Goal: Task Accomplishment & Management: Manage account settings

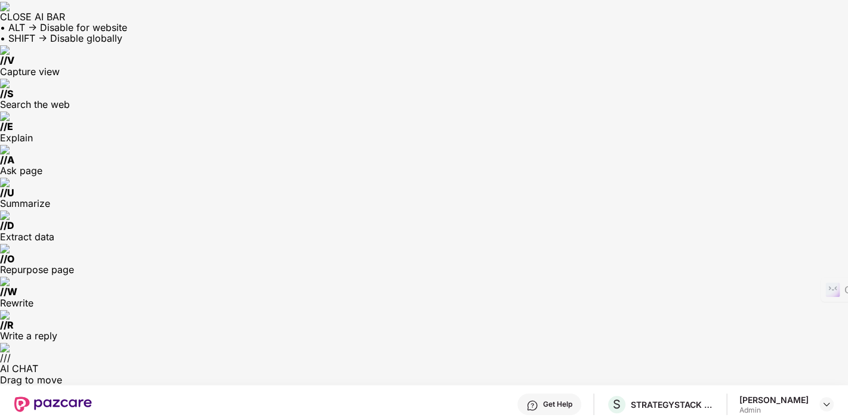
scroll to position [339, 0]
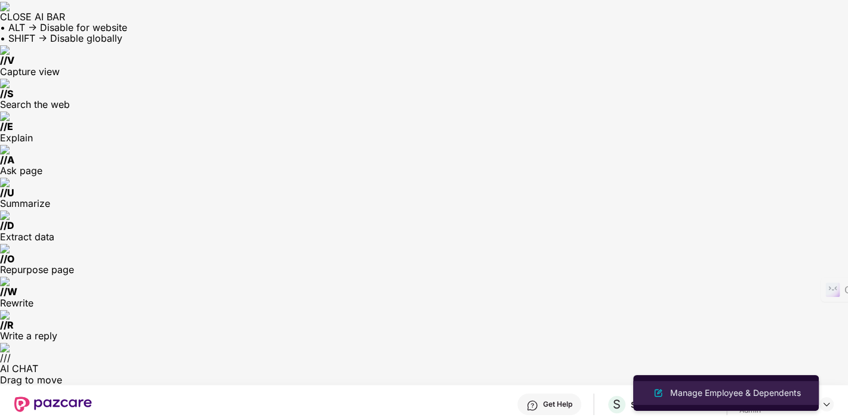
click at [688, 394] on div "Manage Employee & Dependents" at bounding box center [735, 393] width 135 height 13
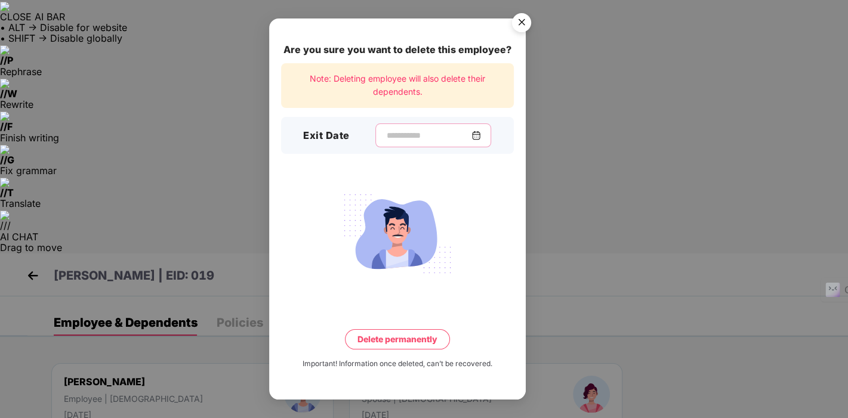
click at [387, 138] on input at bounding box center [429, 136] width 86 height 13
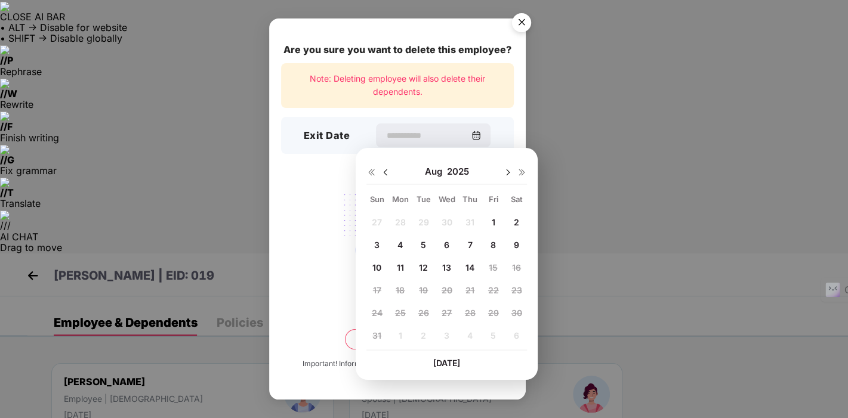
click at [473, 268] on span "14" at bounding box center [470, 268] width 9 height 10
type input "**********"
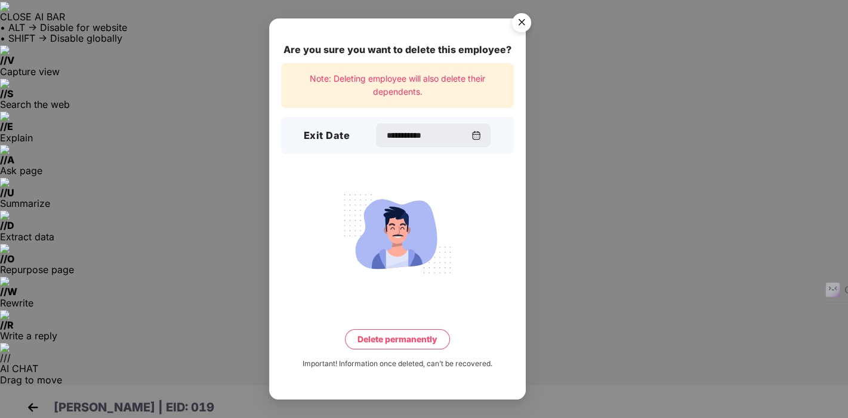
click at [521, 24] on img "Close" at bounding box center [521, 24] width 33 height 33
